Goal: Information Seeking & Learning: Find specific fact

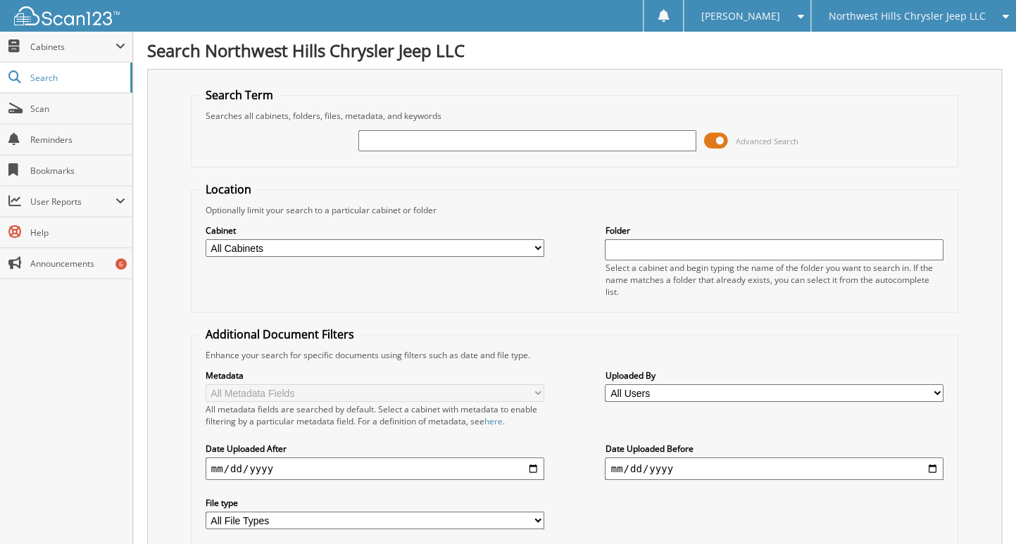
click at [905, 20] on span "Northwest Hills Chrysler Jeep LLC" at bounding box center [907, 16] width 157 height 8
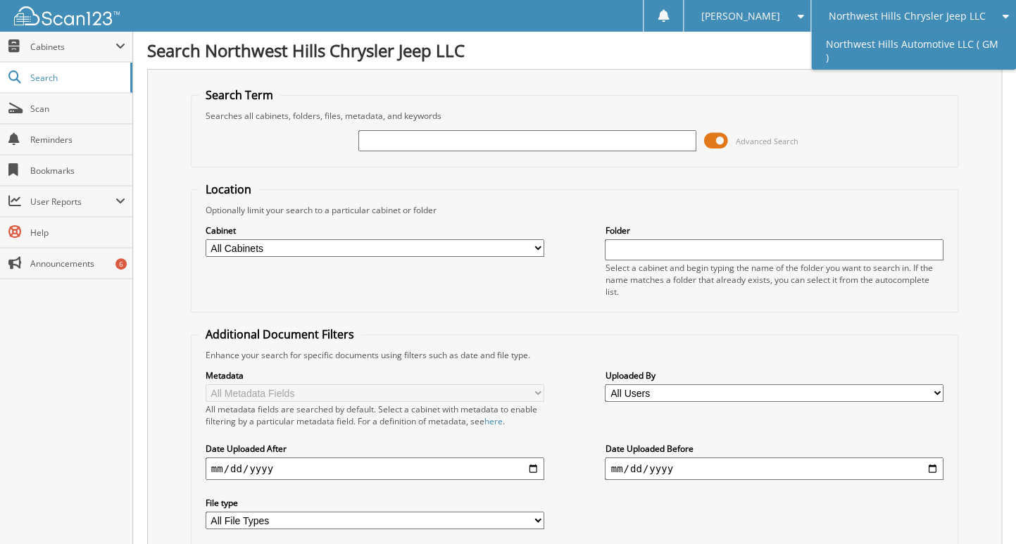
click at [903, 44] on link "Northwest Hills Automotive LLC ( GM )" at bounding box center [913, 51] width 205 height 38
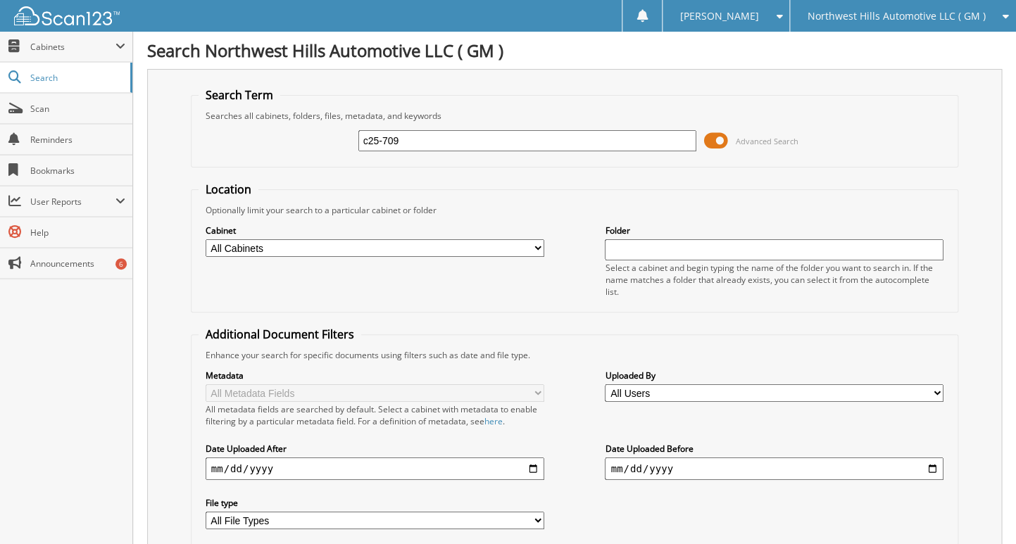
type input "c25-709"
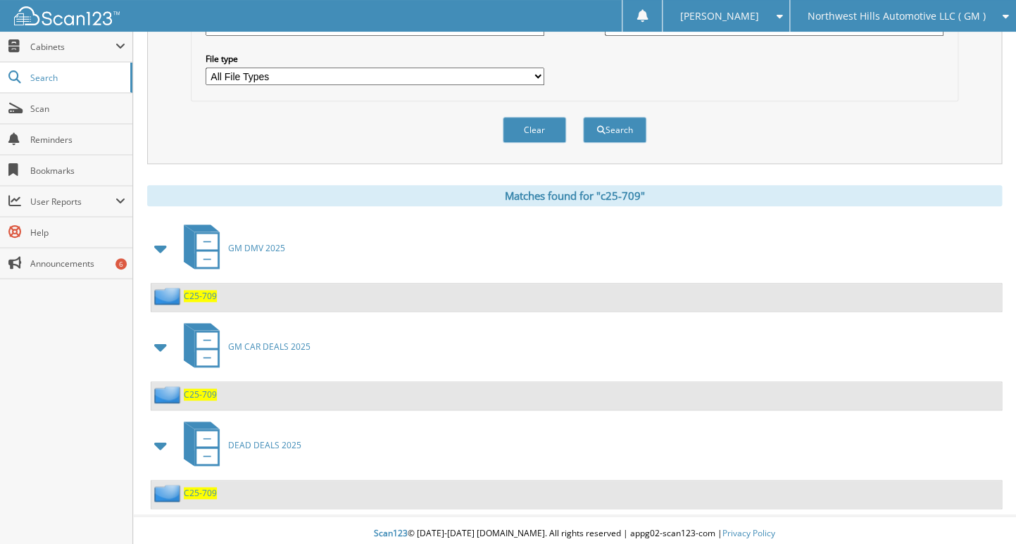
scroll to position [456, 0]
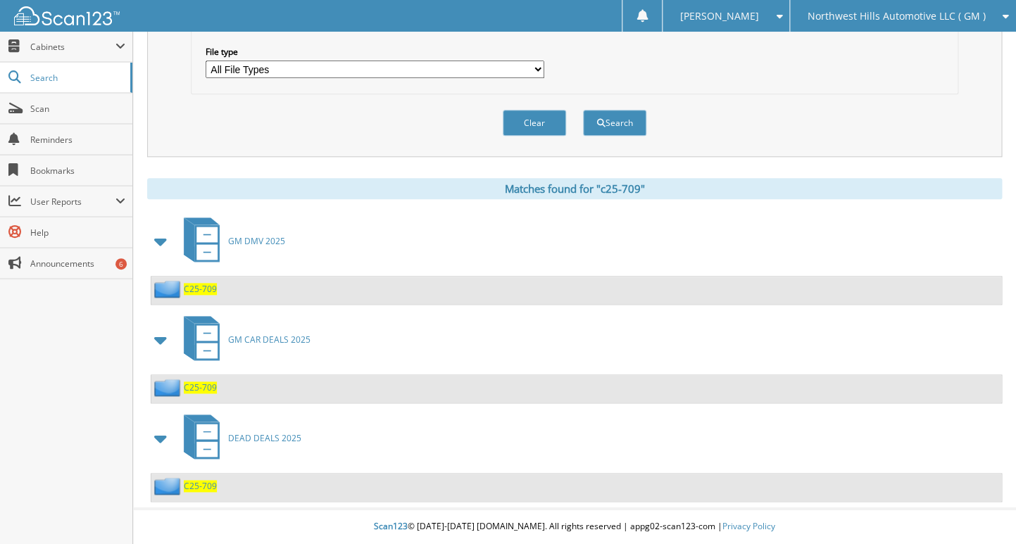
click at [199, 490] on span "C25-709" at bounding box center [200, 486] width 33 height 12
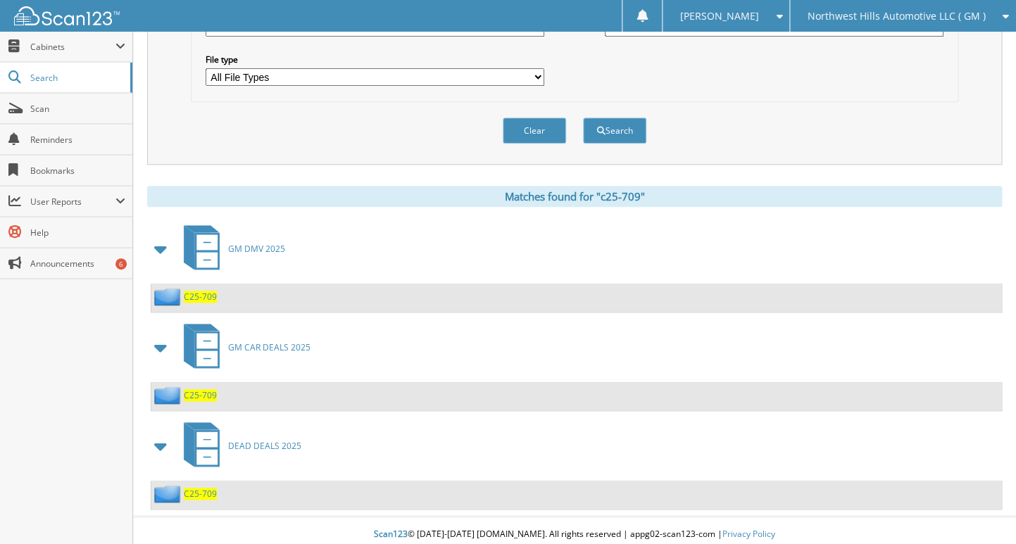
scroll to position [456, 0]
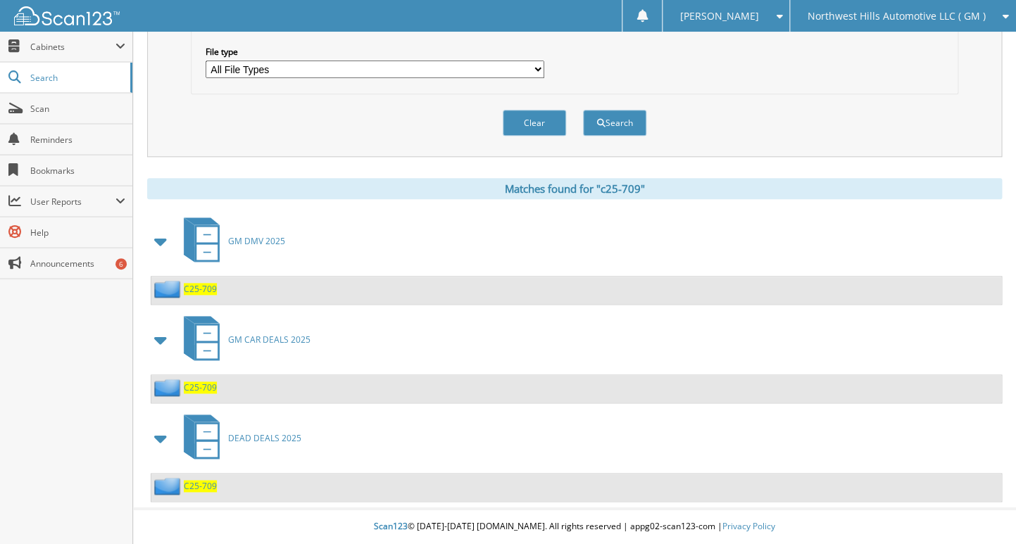
click at [203, 389] on span "C25-709" at bounding box center [200, 388] width 33 height 12
